Goal: Task Accomplishment & Management: Manage account settings

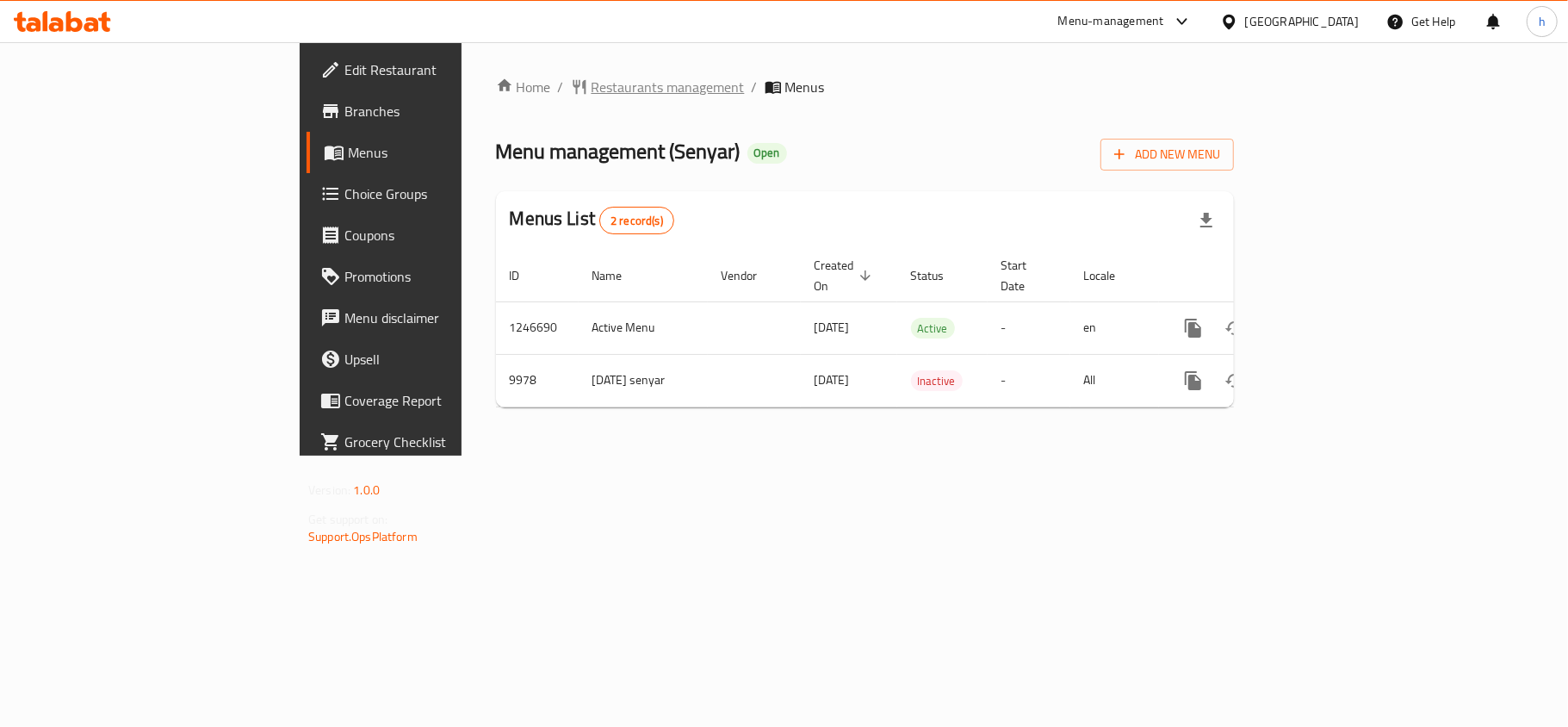
click at [592, 88] on span "Restaurants management" at bounding box center [668, 87] width 153 height 21
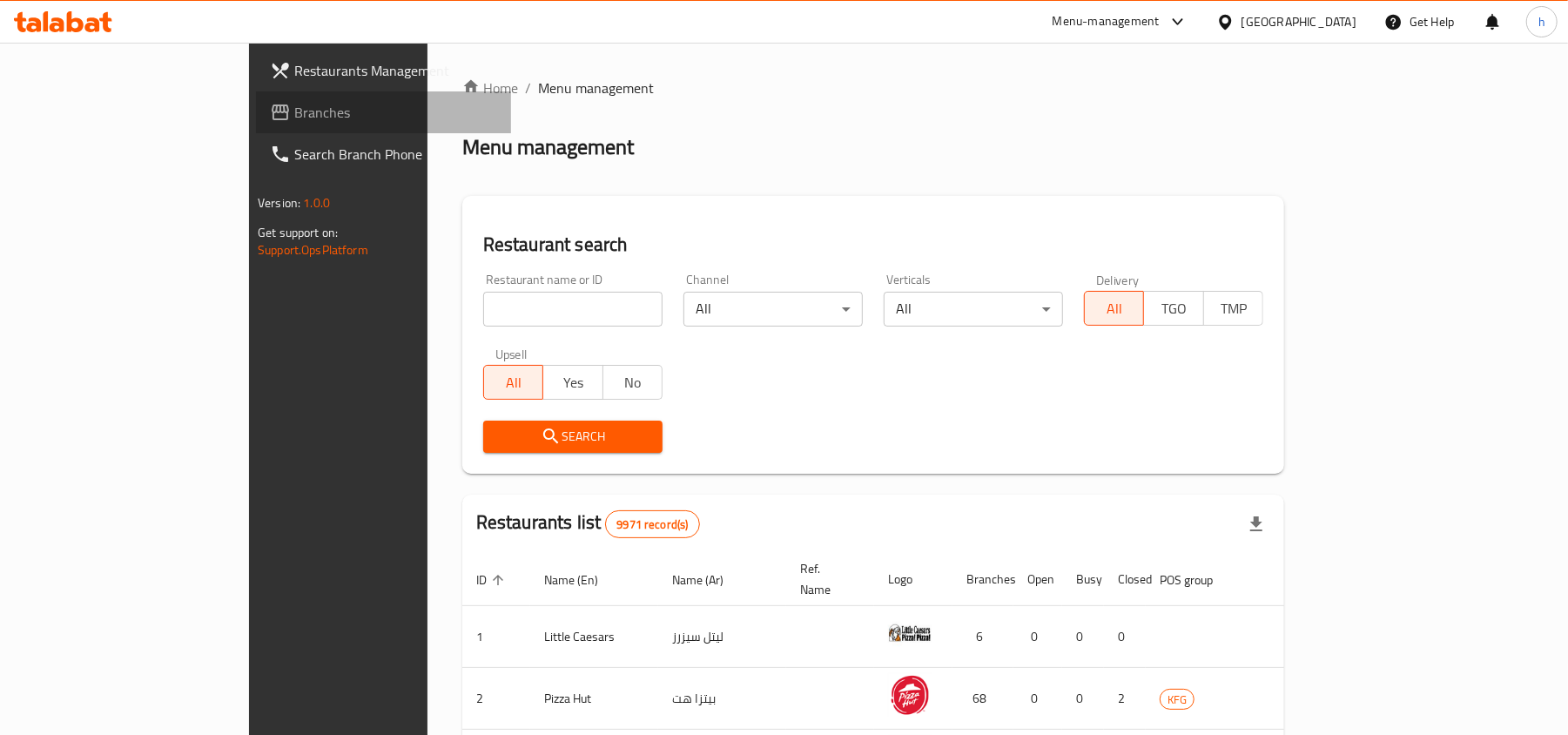
click at [294, 111] on span "Branches" at bounding box center [395, 112] width 202 height 21
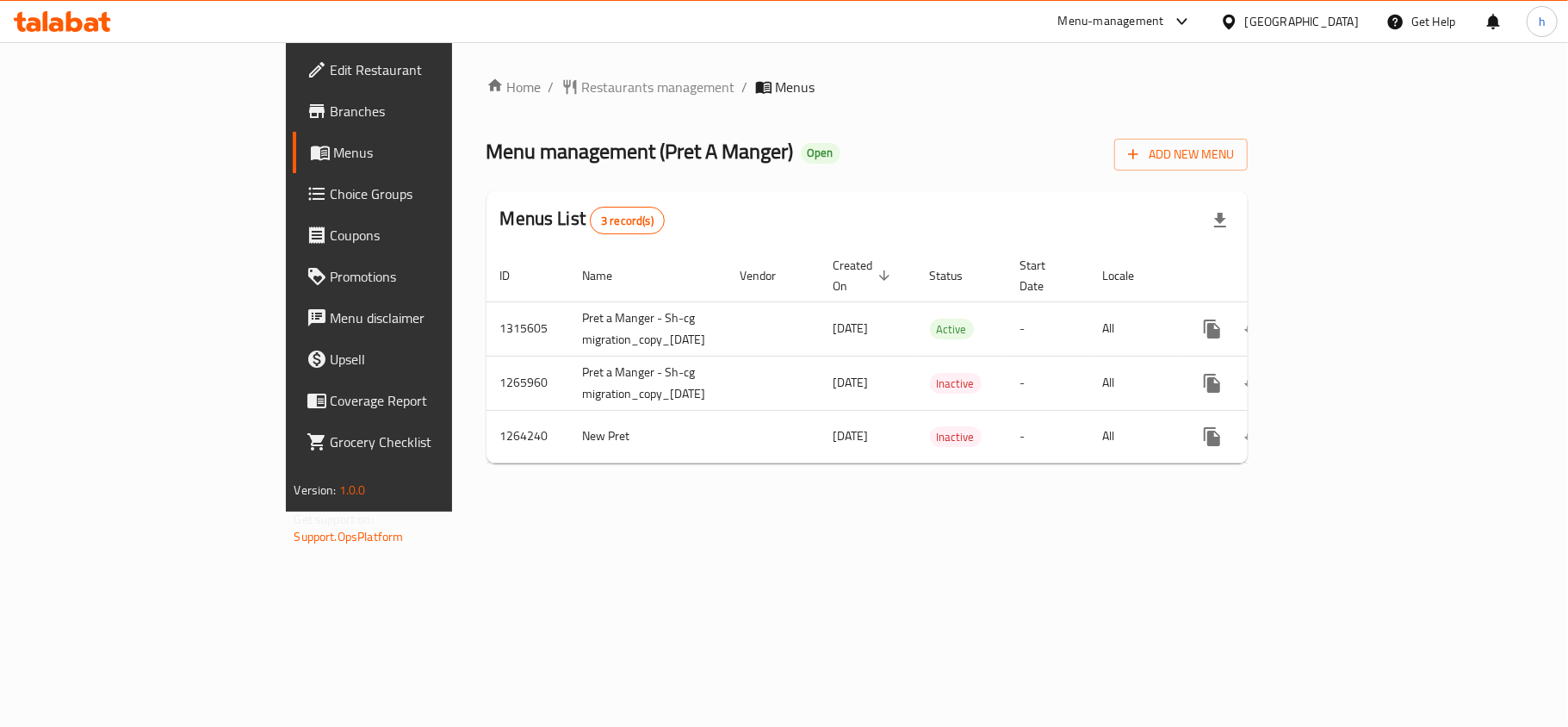
click at [843, 132] on div "Menu management ( Pret A Manger ) Open Add New Menu" at bounding box center [867, 151] width 762 height 39
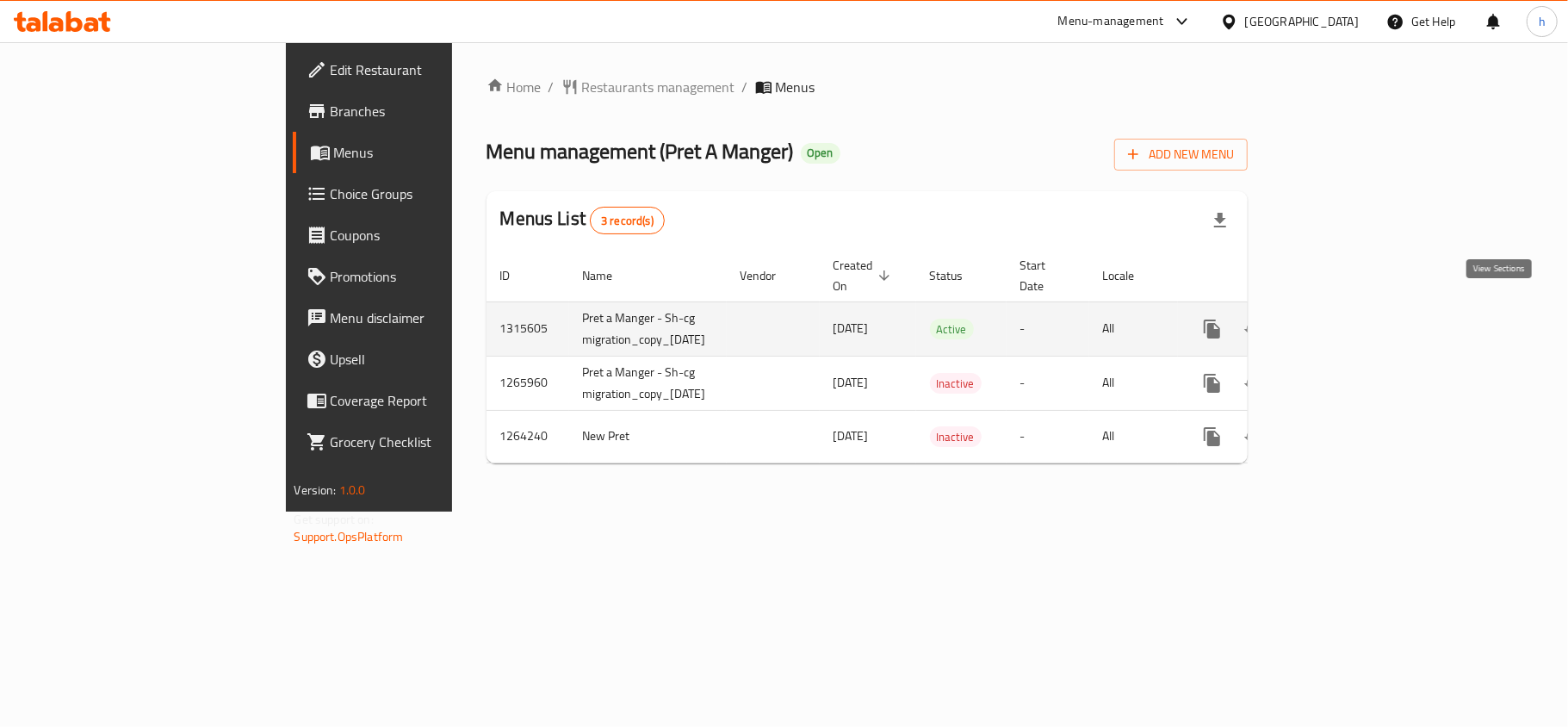
click at [1347, 319] on icon "enhanced table" at bounding box center [1337, 329] width 21 height 21
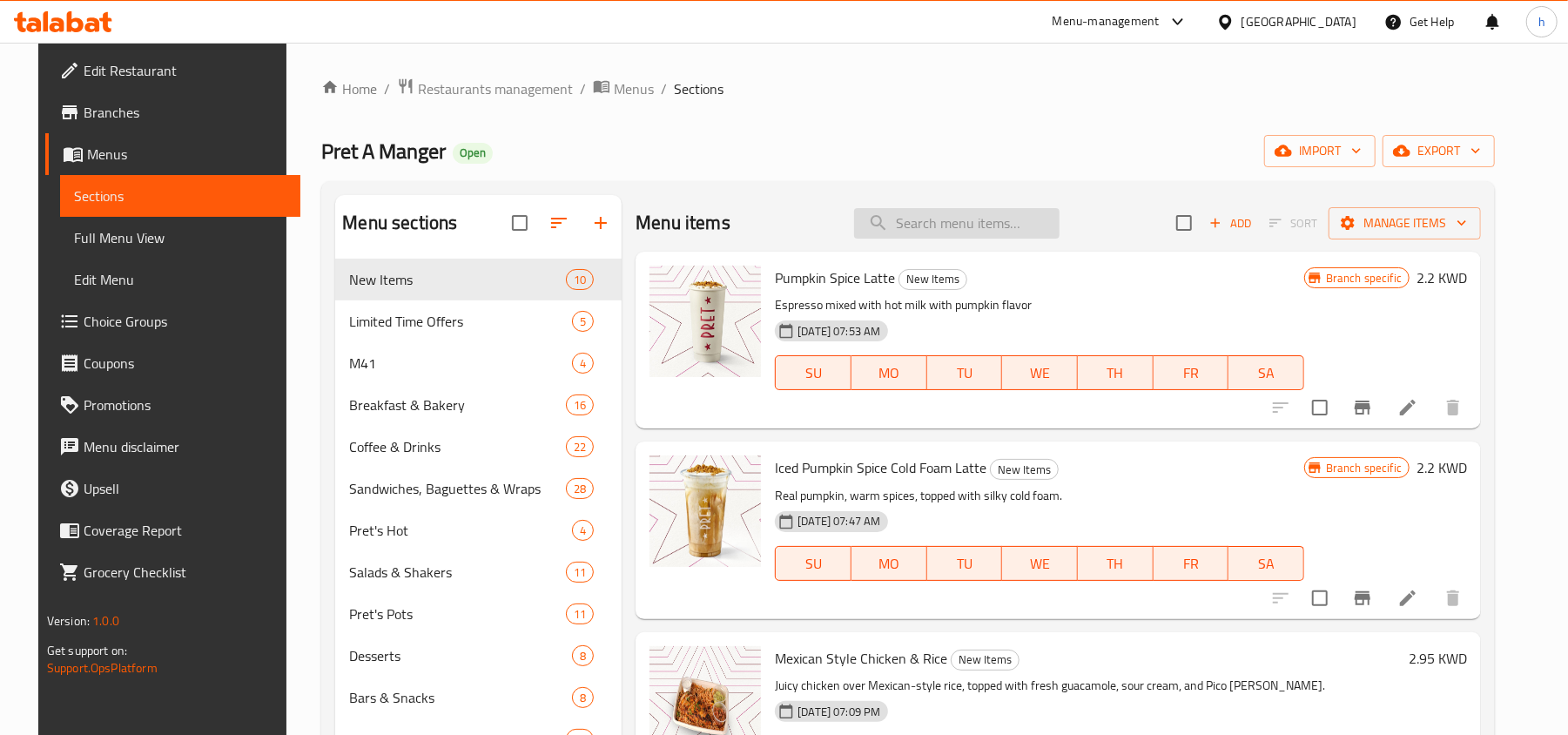
click at [1025, 226] on input "search" at bounding box center [957, 223] width 205 height 31
paste input "Still water"
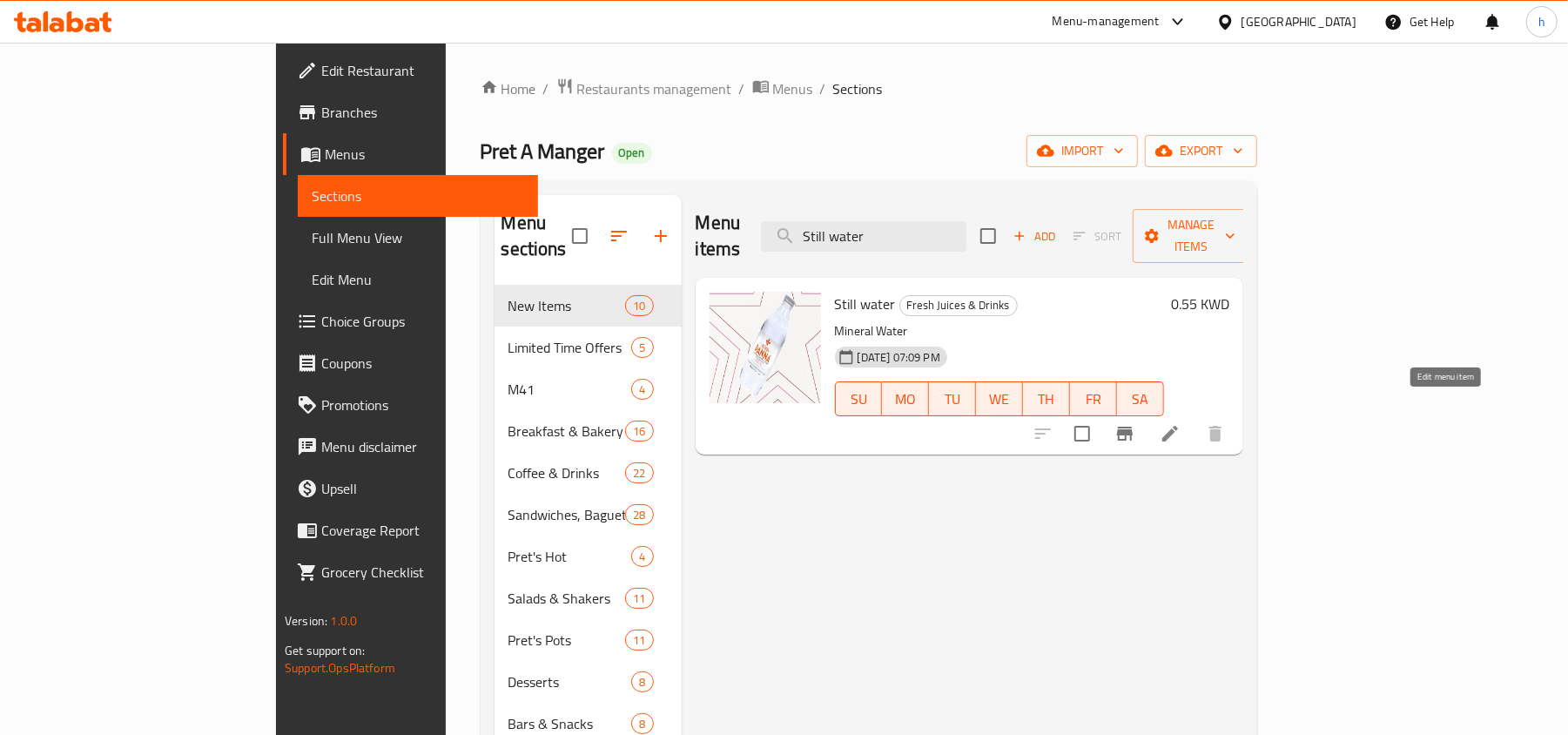
type input "Still water"
click at [1181, 423] on icon at bounding box center [1170, 434] width 21 height 21
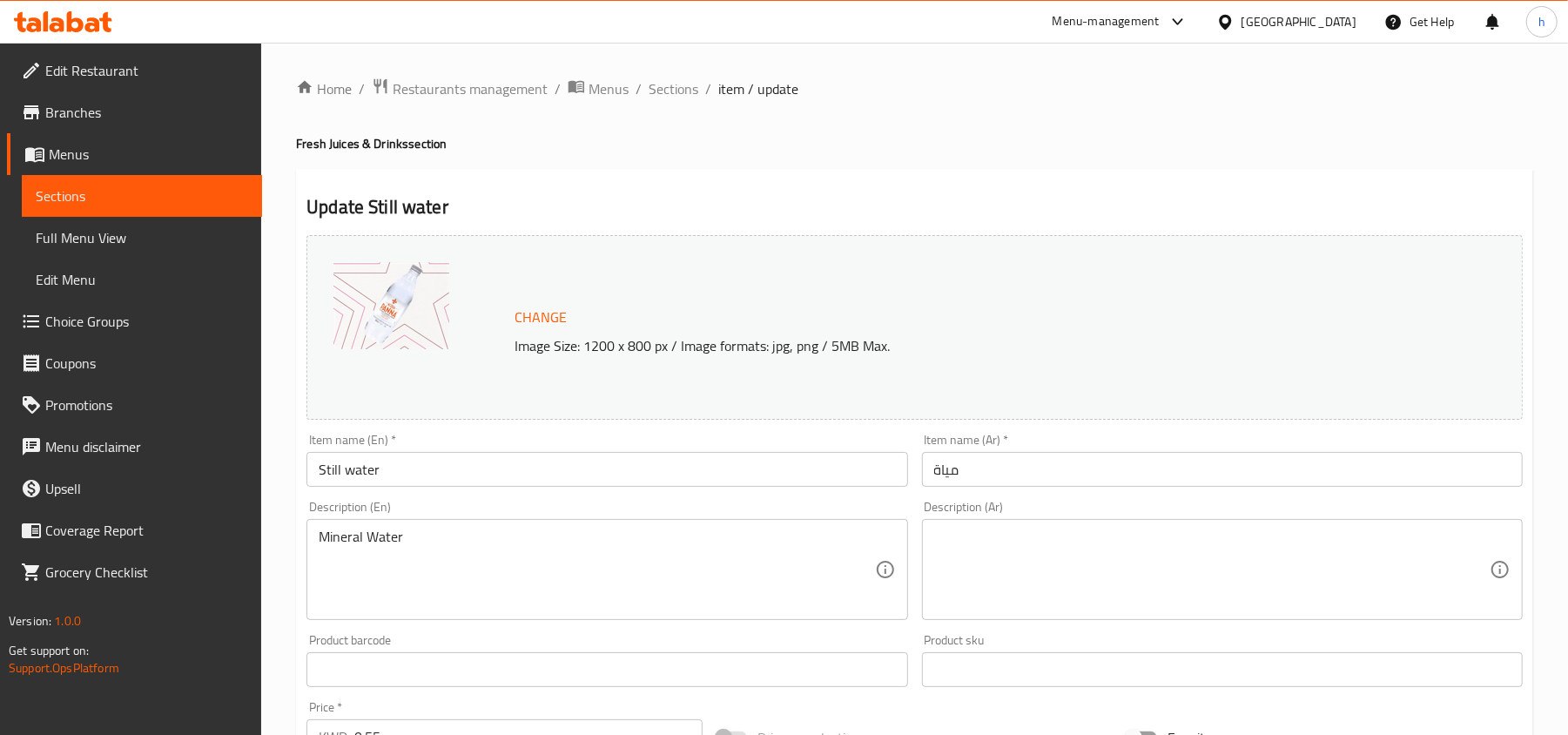
scroll to position [116, 0]
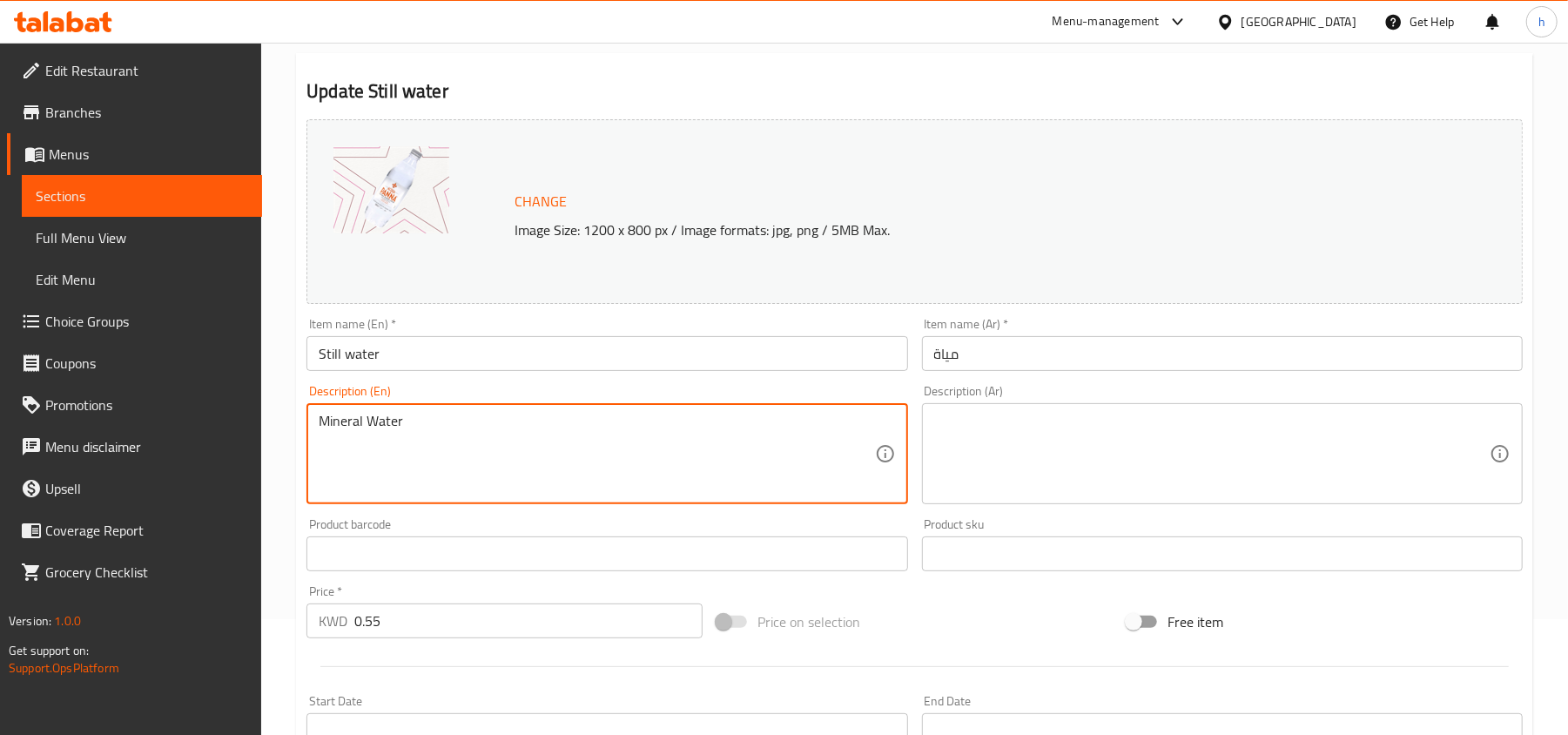
drag, startPoint x: 660, startPoint y: 427, endPoint x: 254, endPoint y: 390, distance: 407.7
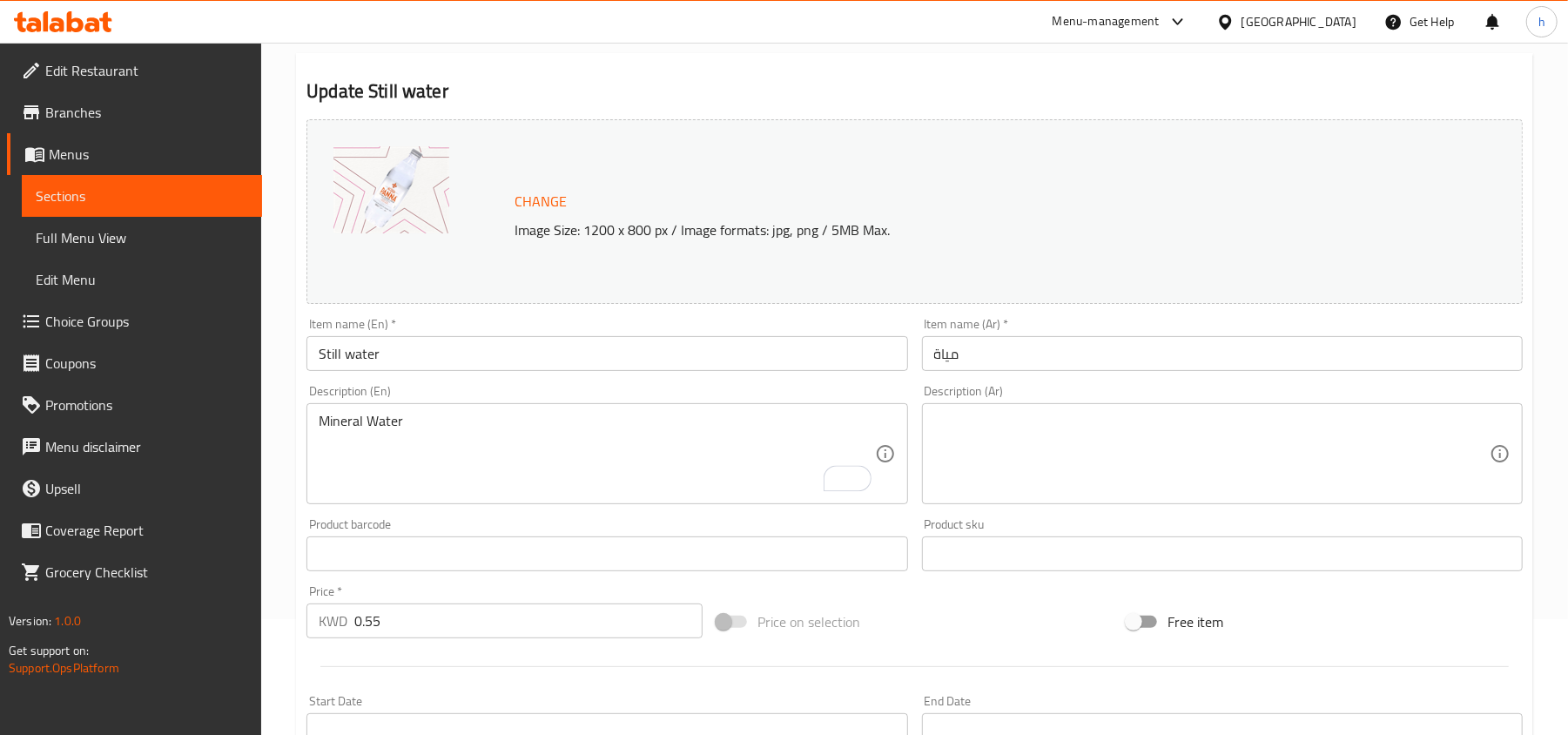
click at [269, 418] on div "Home / Restaurants management / Menus / Sections / item / update Fresh Juices &…" at bounding box center [914, 534] width 1307 height 1212
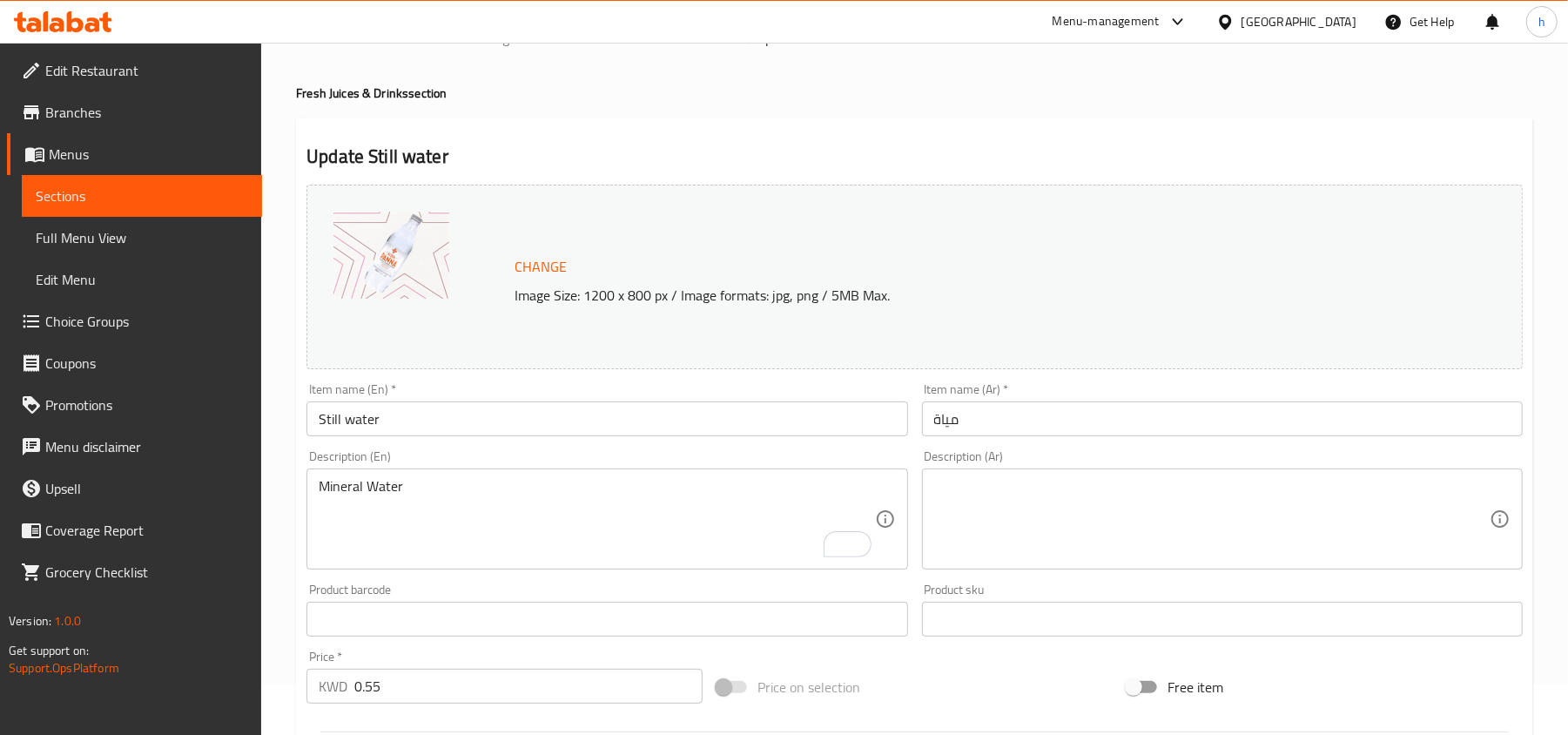
scroll to position [0, 0]
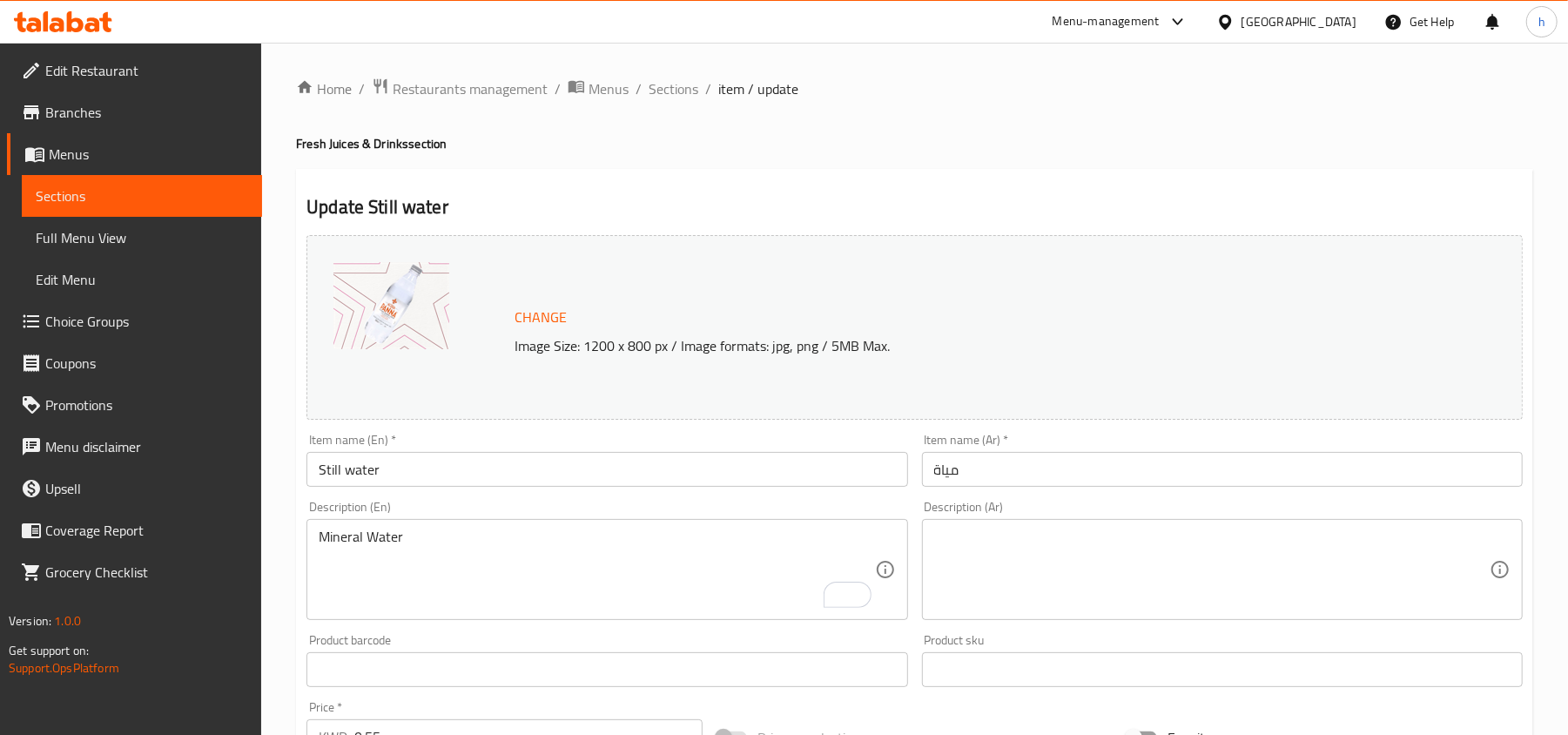
click at [1330, 7] on div "[GEOGRAPHIC_DATA]" at bounding box center [1287, 22] width 168 height 42
click at [1330, 18] on div "[GEOGRAPHIC_DATA]" at bounding box center [1299, 22] width 115 height 19
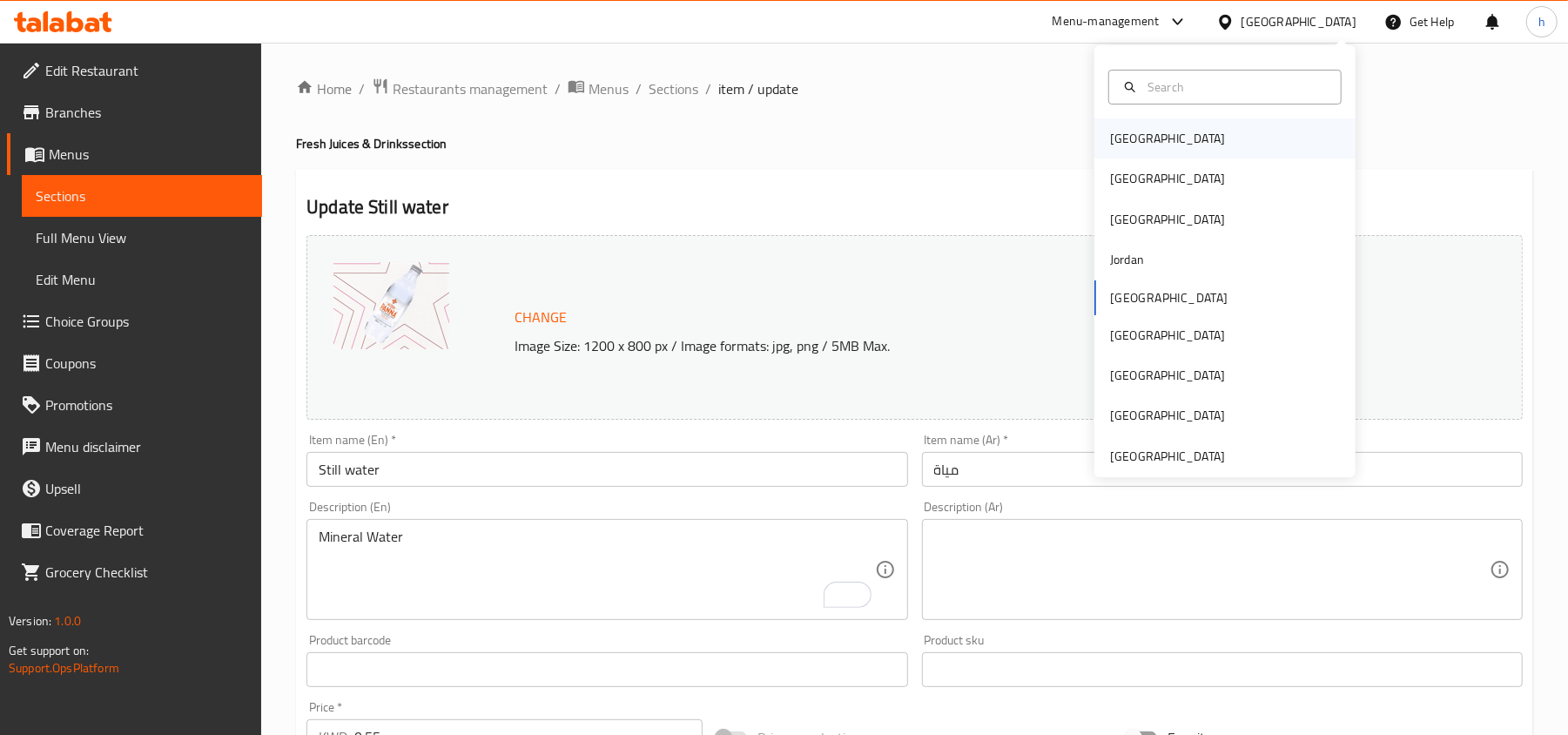
click at [1136, 147] on div "[GEOGRAPHIC_DATA]" at bounding box center [1167, 138] width 143 height 40
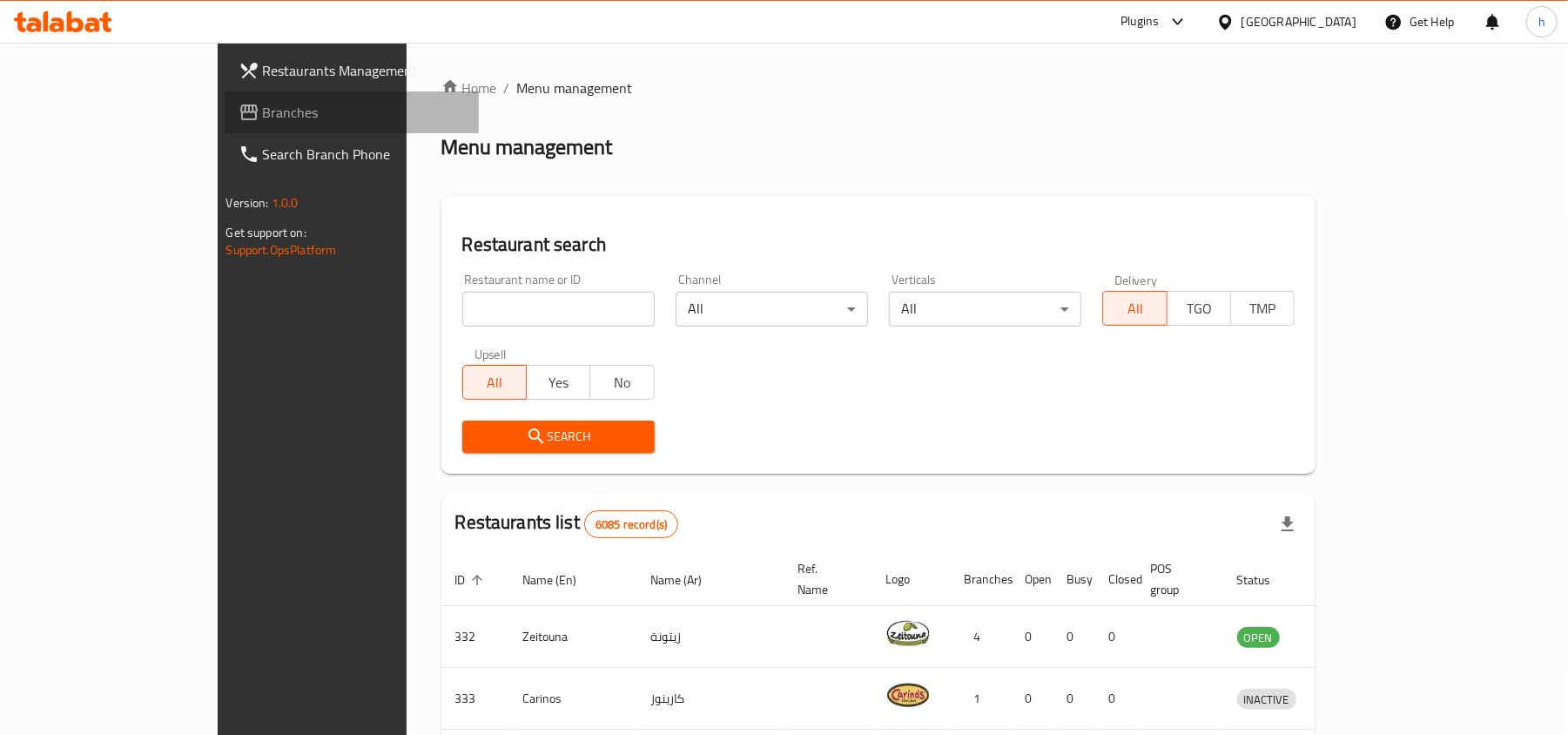
click at [263, 102] on span "Branches" at bounding box center [364, 112] width 202 height 21
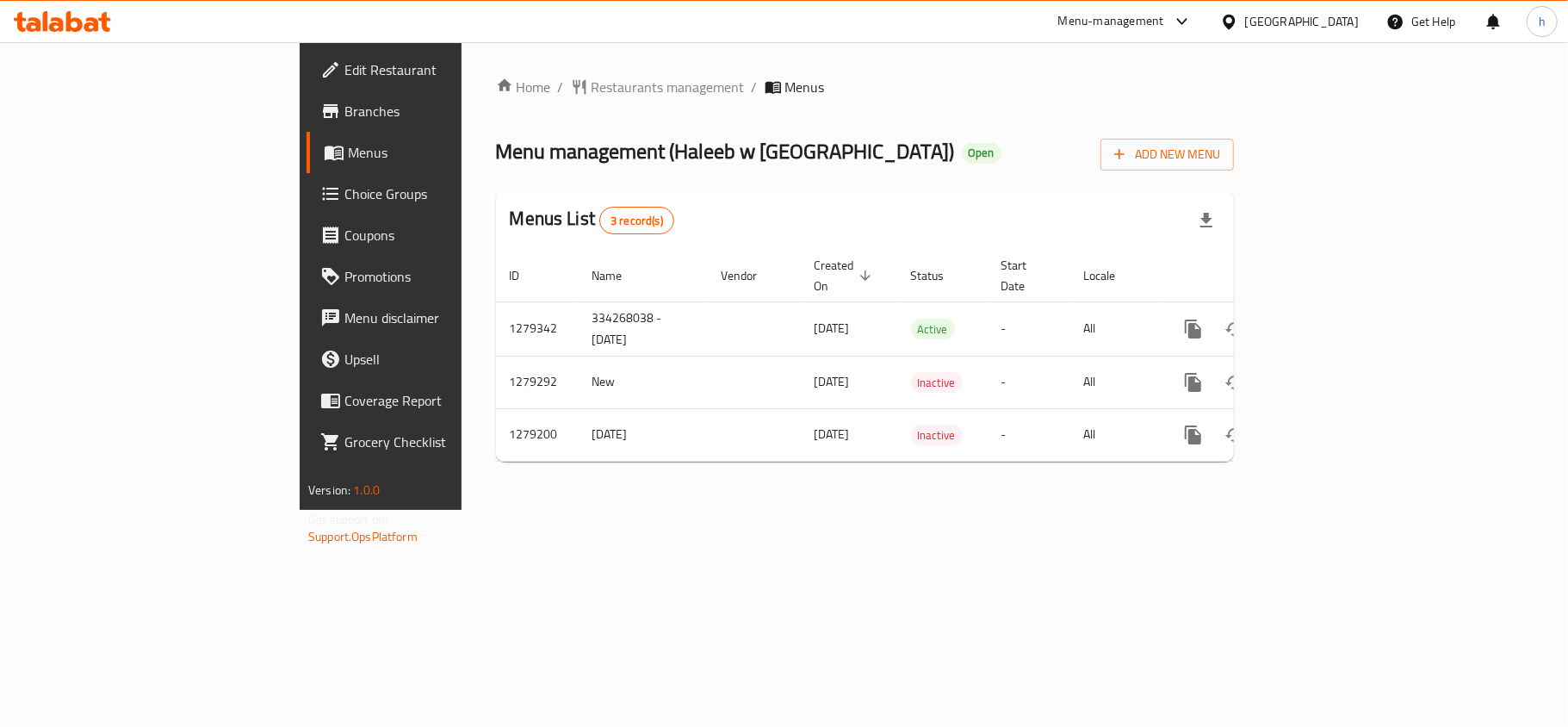
click at [344, 76] on span "Edit Restaurant" at bounding box center [446, 70] width 203 height 21
